Goal: Task Accomplishment & Management: Manage account settings

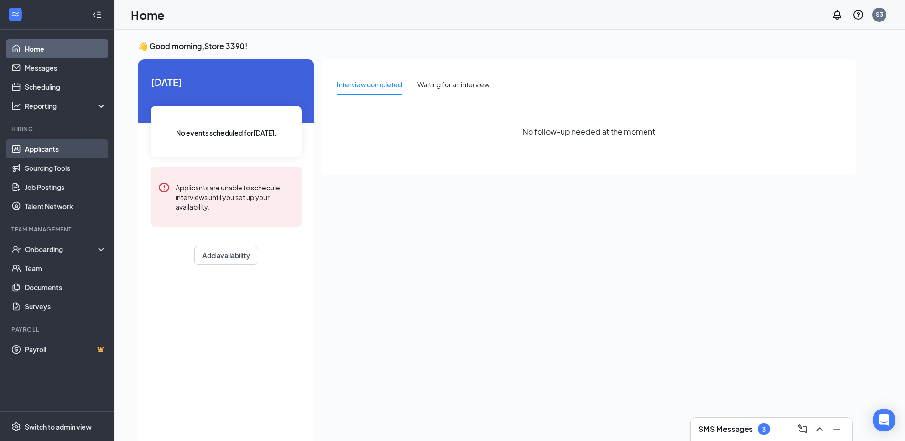
click at [42, 149] on link "Applicants" at bounding box center [66, 148] width 82 height 19
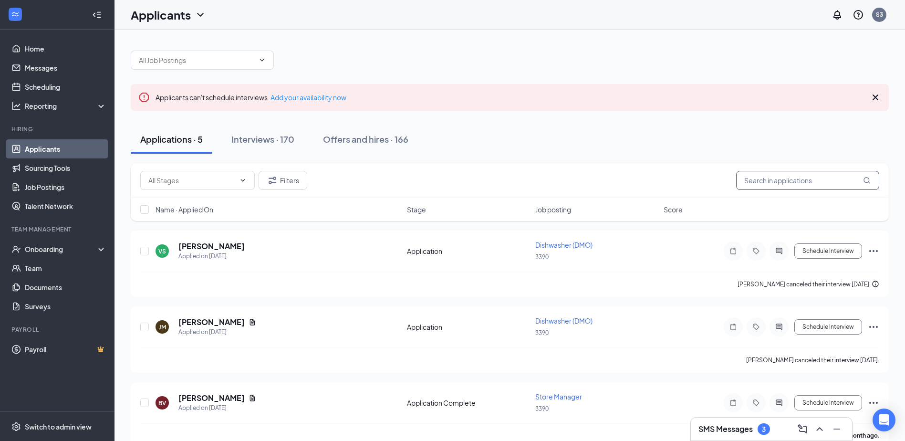
click at [761, 179] on input "text" at bounding box center [807, 180] width 143 height 19
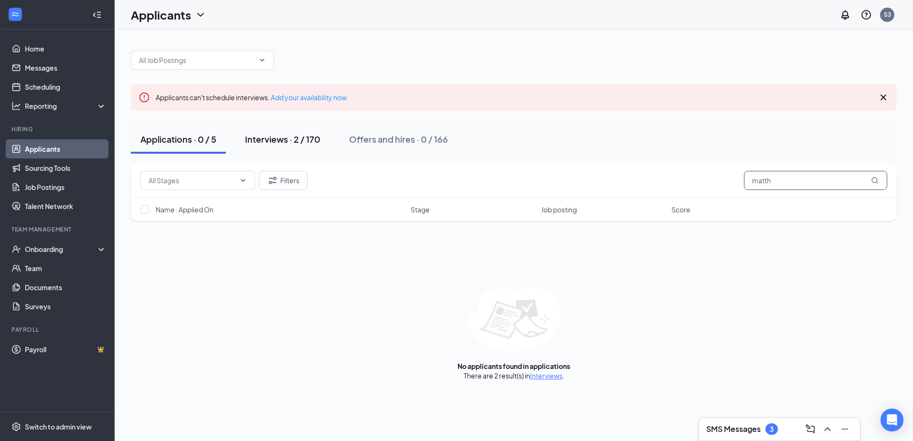
type input "matth"
click at [306, 138] on div "Interviews · 2 / 170" at bounding box center [282, 139] width 75 height 12
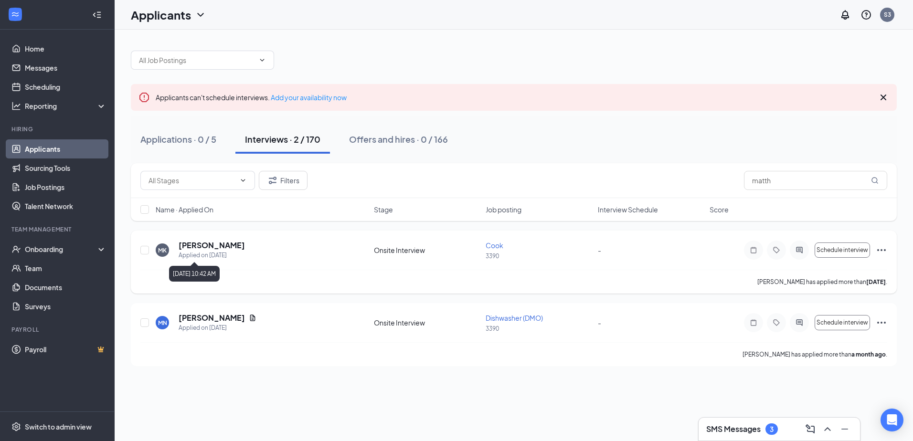
click at [195, 251] on div "Applied on [DATE]" at bounding box center [212, 256] width 66 height 10
click at [189, 248] on h5 "[PERSON_NAME]" at bounding box center [212, 245] width 66 height 11
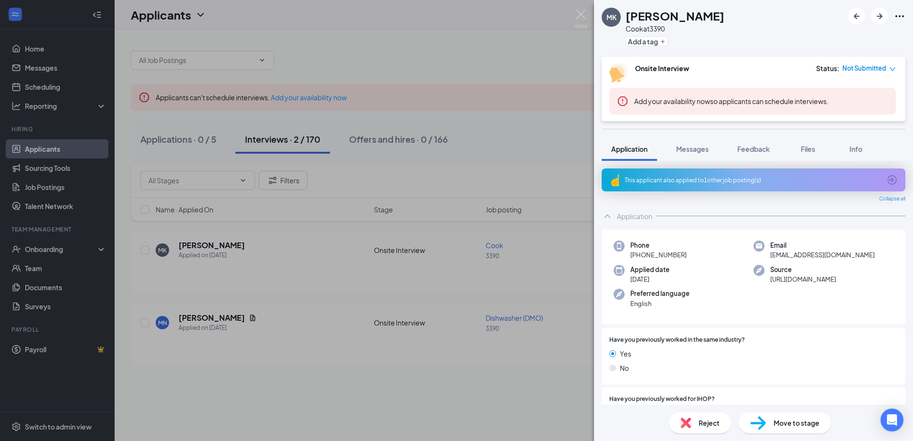
click at [897, 15] on icon "Ellipses" at bounding box center [899, 16] width 11 height 11
click at [493, 108] on div "MK [PERSON_NAME] at 3390 Add a tag Onsite Interview Status : Not Submitted Add …" at bounding box center [456, 220] width 913 height 441
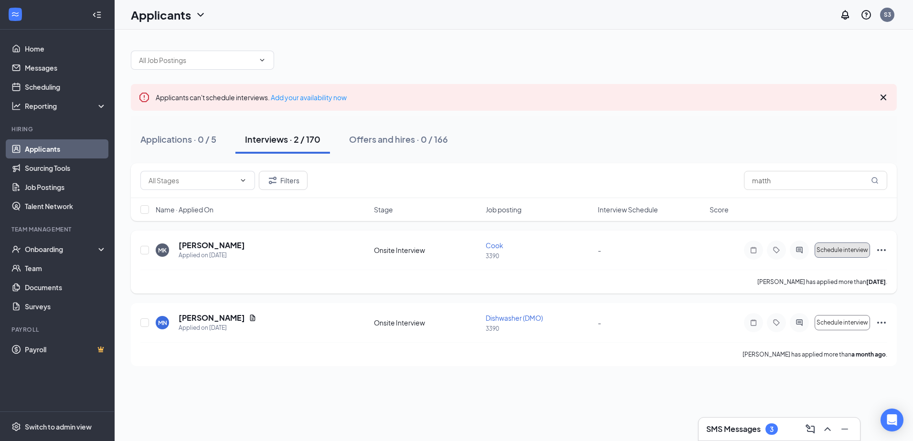
click at [838, 253] on span "Schedule interview" at bounding box center [842, 250] width 52 height 7
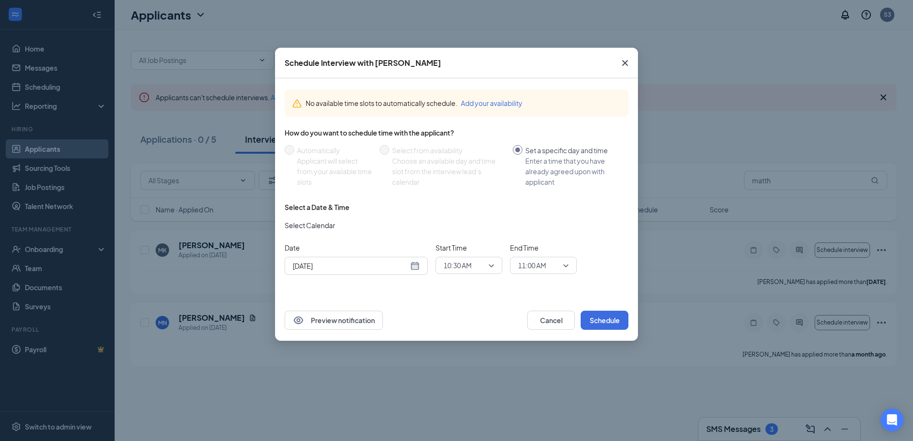
click at [415, 266] on div "[DATE]" at bounding box center [356, 266] width 127 height 11
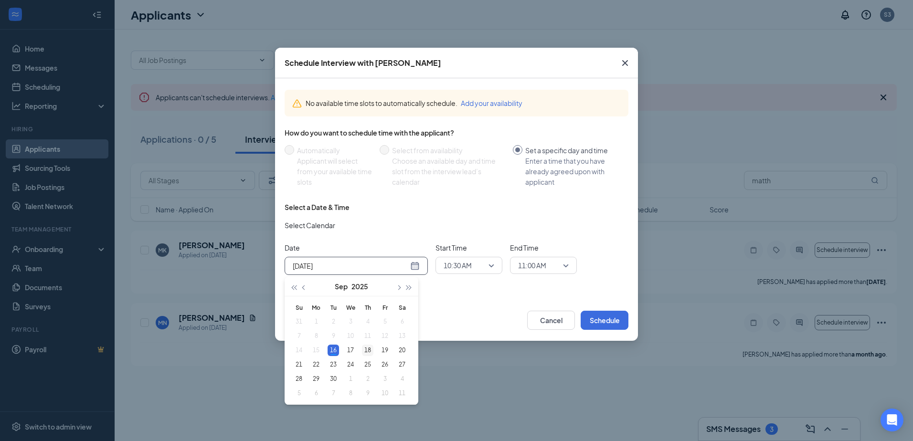
type input "[DATE]"
click at [366, 350] on div "18" at bounding box center [367, 350] width 11 height 11
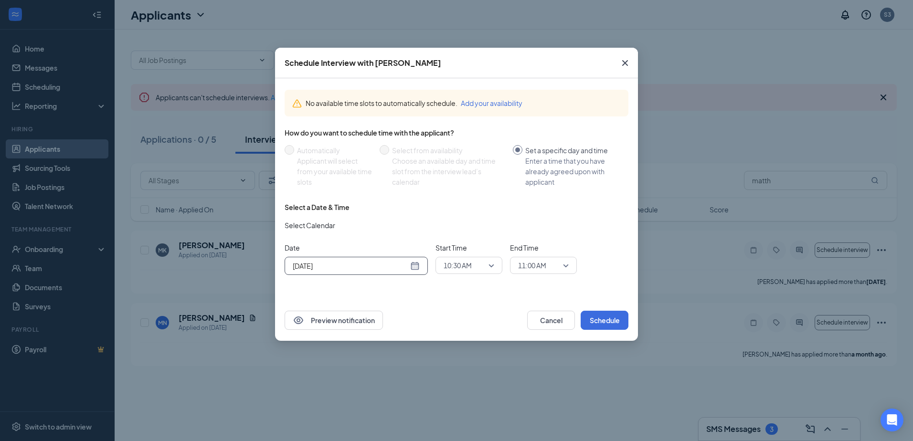
click at [491, 264] on span "10:30 AM" at bounding box center [468, 265] width 51 height 14
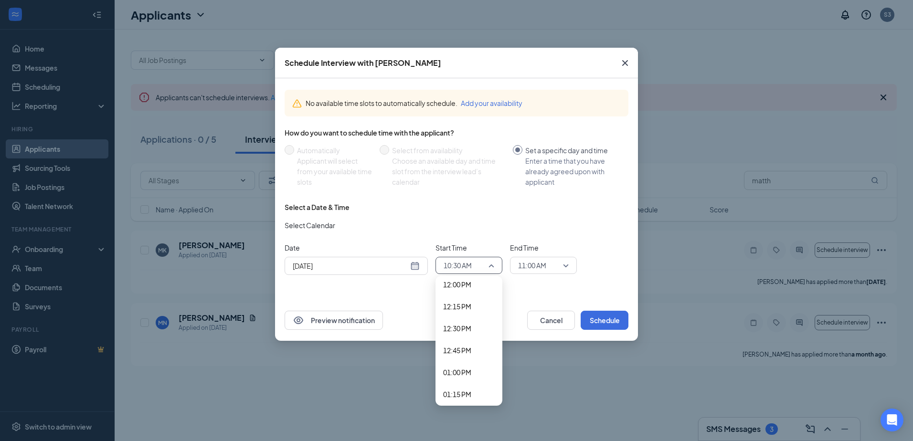
scroll to position [1062, 0]
click at [454, 375] on span "01:00 PM" at bounding box center [457, 372] width 28 height 11
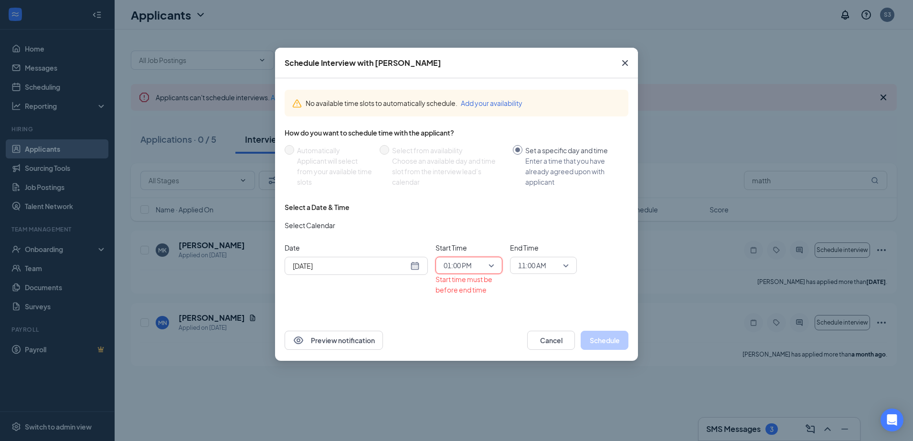
click at [567, 264] on span "11:00 AM" at bounding box center [543, 265] width 51 height 14
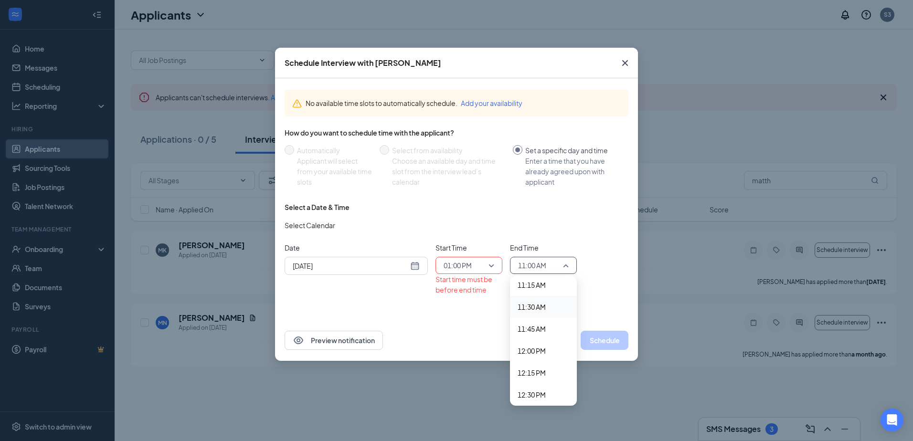
scroll to position [1105, 0]
click at [528, 352] on span "01:15 PM" at bounding box center [531, 350] width 28 height 11
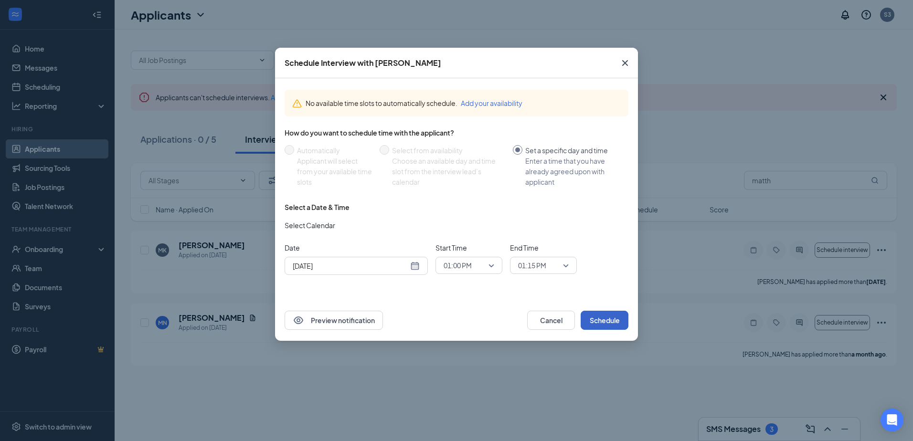
click at [603, 319] on button "Schedule" at bounding box center [604, 320] width 48 height 19
